Goal: Task Accomplishment & Management: Use online tool/utility

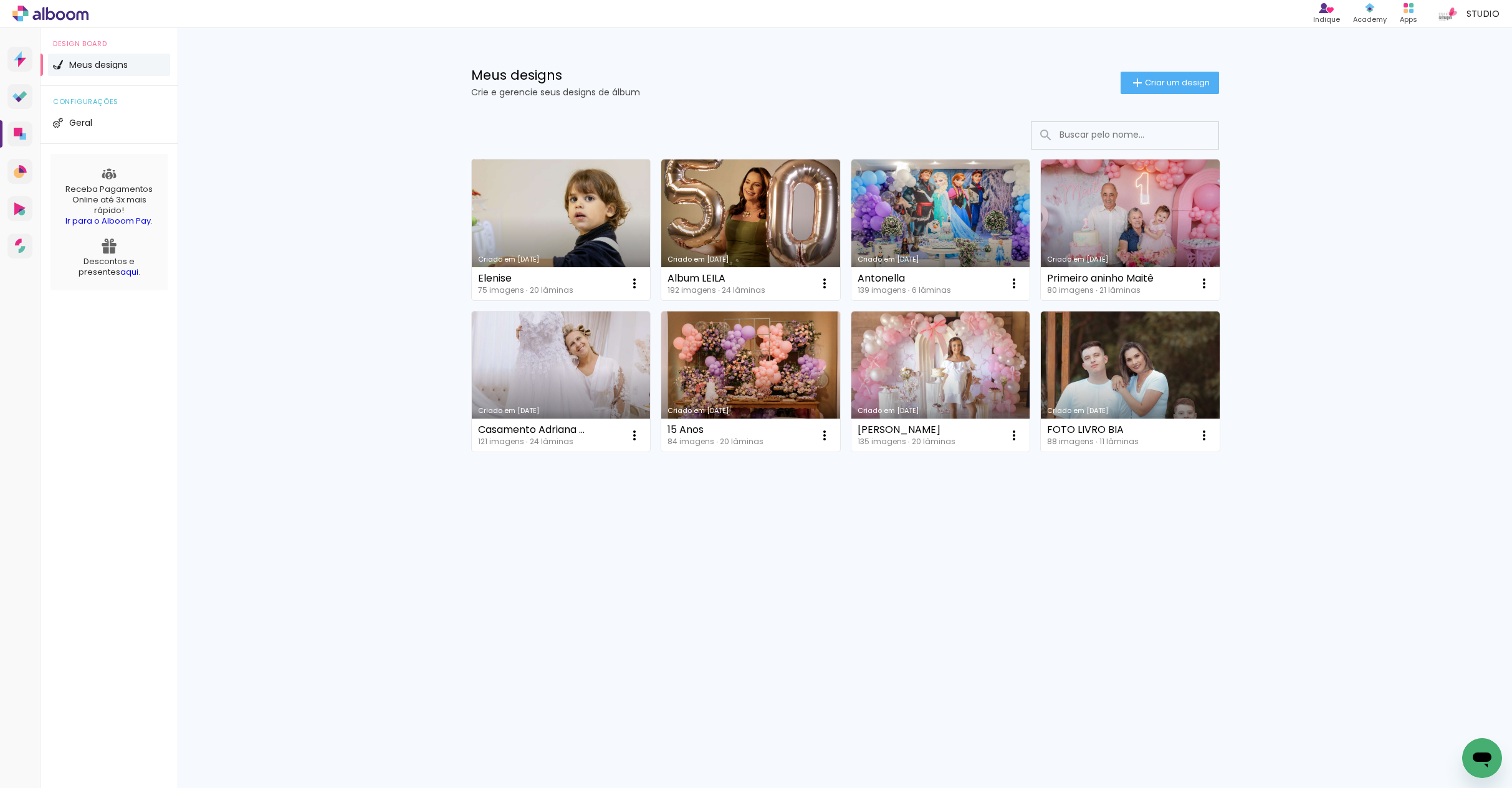
click at [551, 236] on link "Criado em [DATE]" at bounding box center [561, 230] width 179 height 141
click at [99, 65] on span "Meus designs" at bounding box center [98, 65] width 59 height 9
click at [104, 122] on li "Geral" at bounding box center [109, 123] width 122 height 23
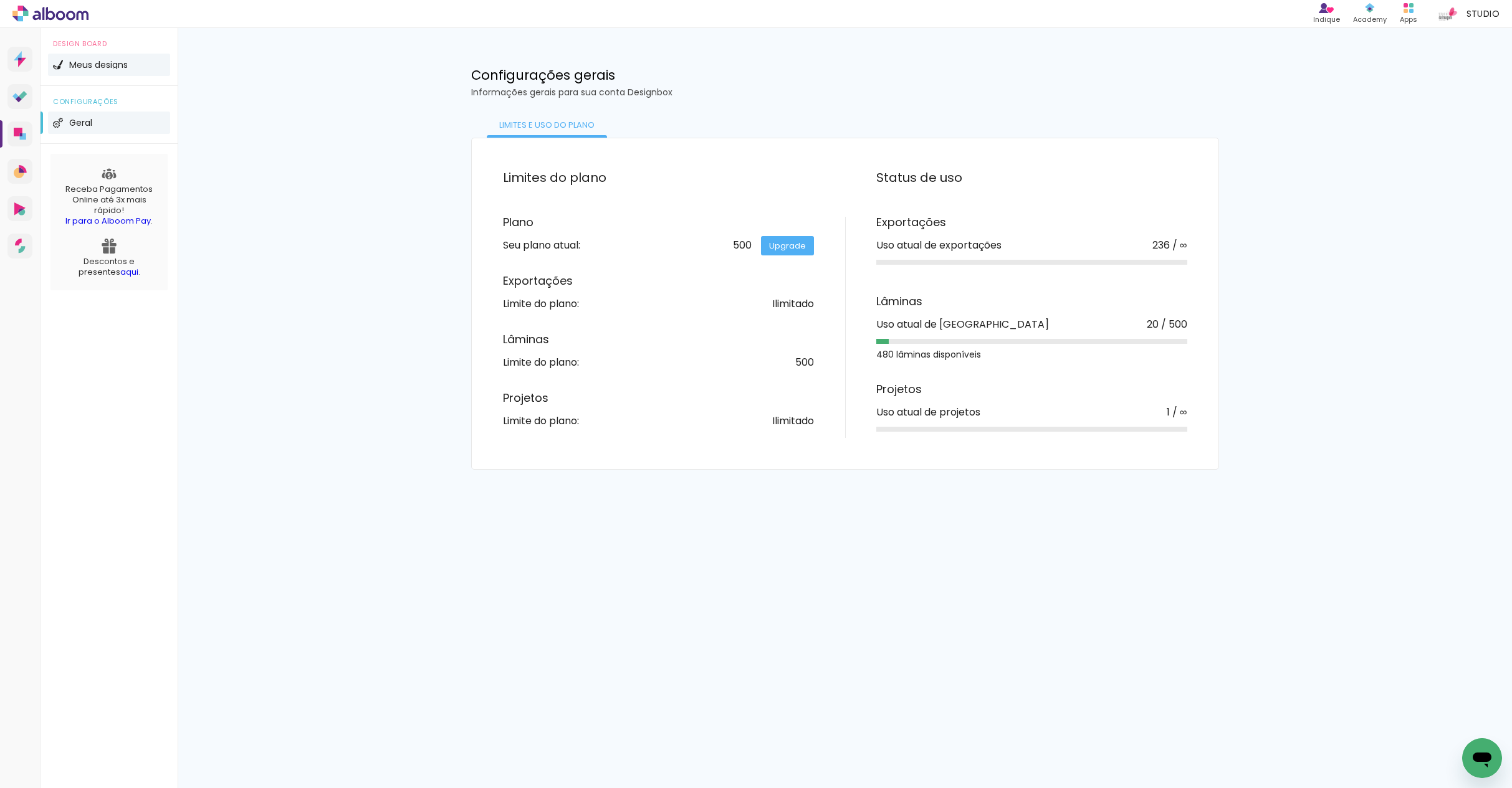
click at [123, 66] on span "Meus designs" at bounding box center [98, 65] width 59 height 9
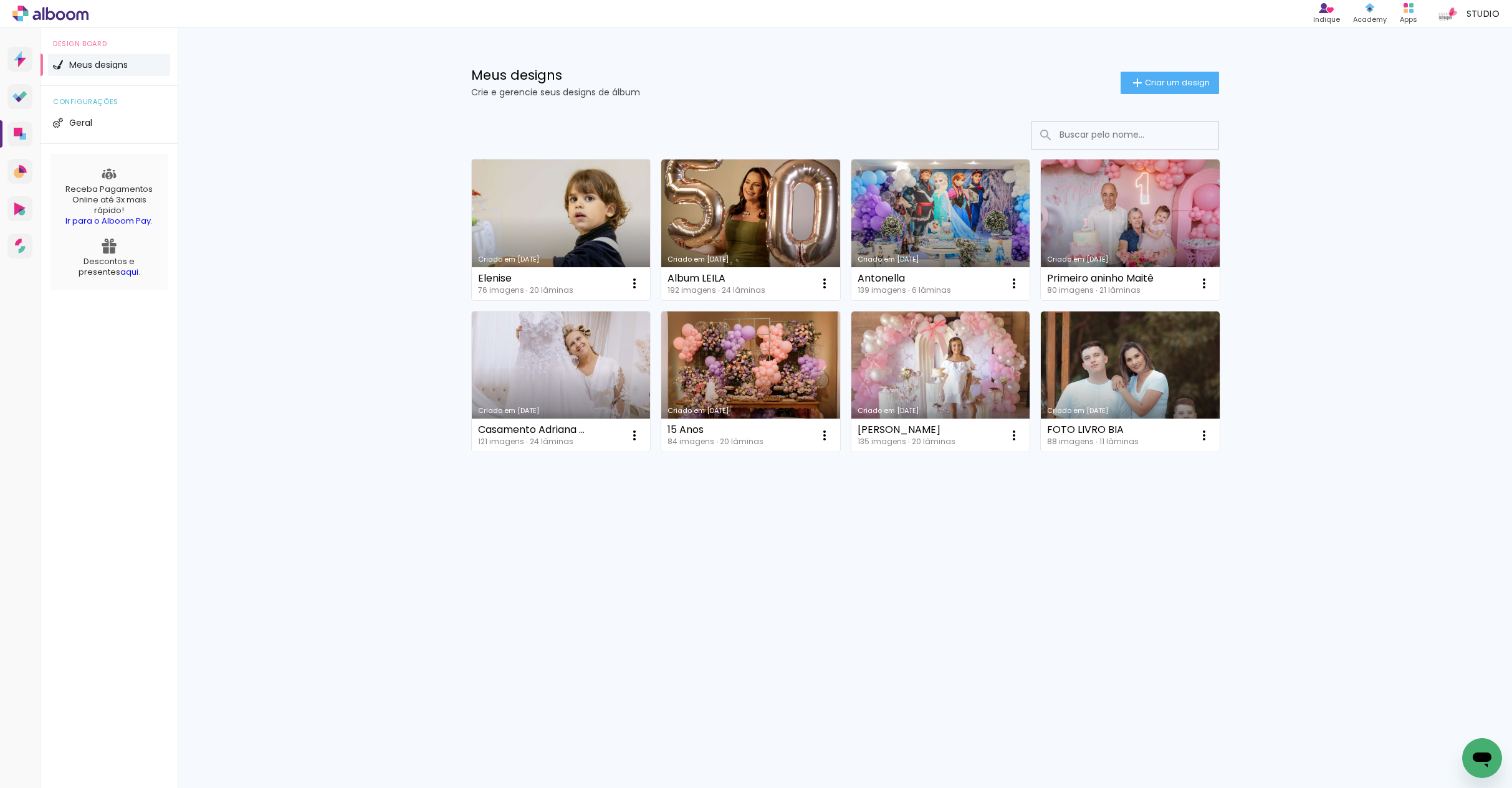
click at [560, 230] on link "Criado em [DATE]" at bounding box center [561, 230] width 179 height 141
click at [585, 231] on link "Criado em [DATE]" at bounding box center [561, 230] width 179 height 141
click at [634, 287] on iron-icon at bounding box center [635, 284] width 15 height 15
click at [563, 313] on span "Abrir" at bounding box center [560, 312] width 19 height 9
click at [596, 210] on link "Criado em [DATE]" at bounding box center [561, 230] width 179 height 141
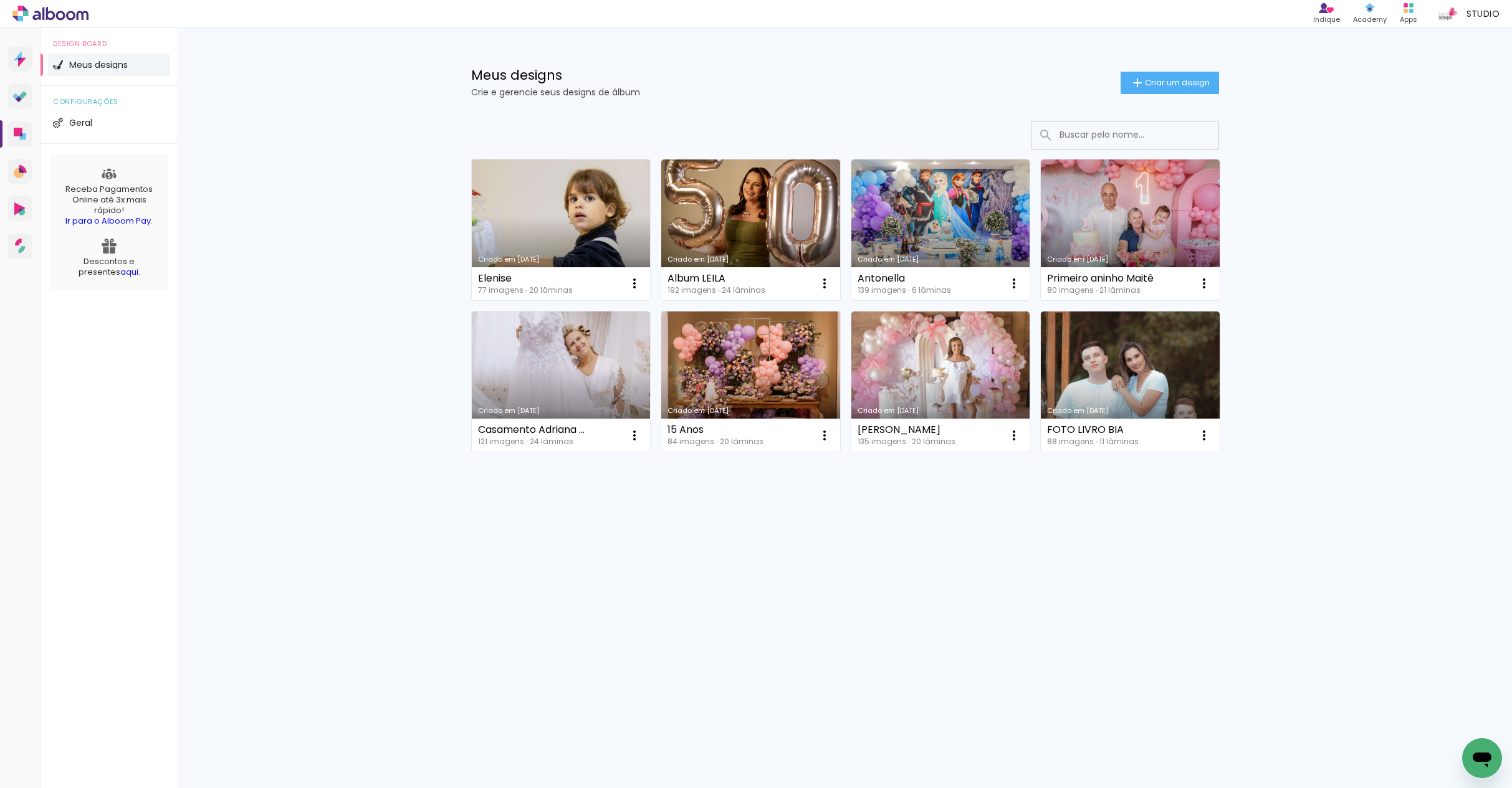
click at [570, 222] on link "Criado em [DATE]" at bounding box center [561, 230] width 179 height 141
click at [588, 243] on link "Criado em [DATE]" at bounding box center [561, 230] width 179 height 141
